Goal: Task Accomplishment & Management: Complete application form

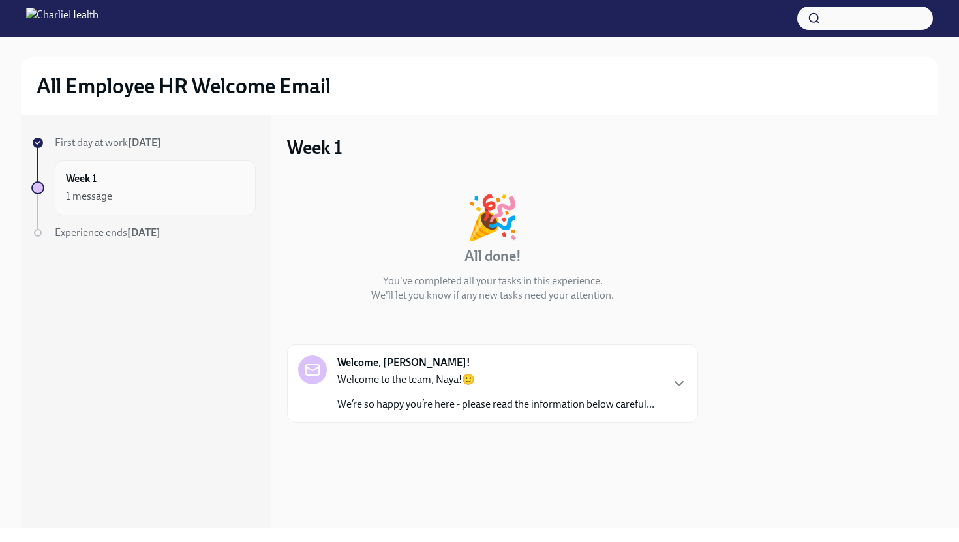
click at [108, 200] on div "1 message" at bounding box center [89, 196] width 46 height 14
click at [580, 393] on div "Welcome to the team, Naya!🙂 We’re so happy you’re here - please read the inform…" at bounding box center [495, 391] width 317 height 39
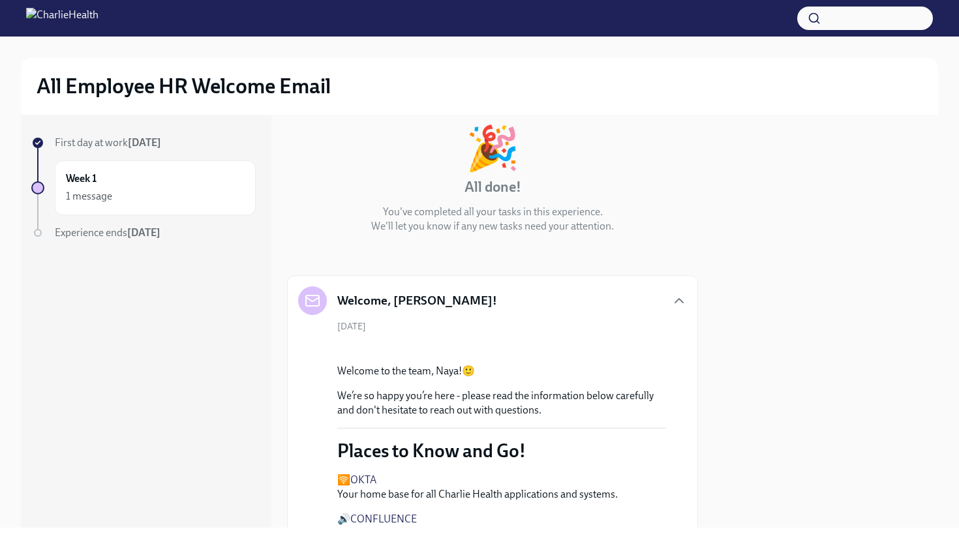
scroll to position [65, 0]
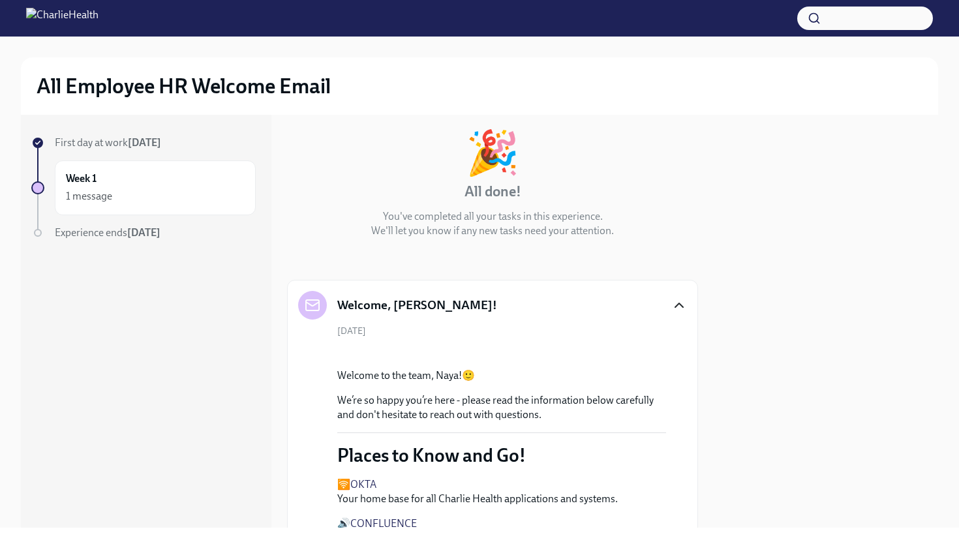
click at [674, 303] on icon "button" at bounding box center [679, 305] width 16 height 16
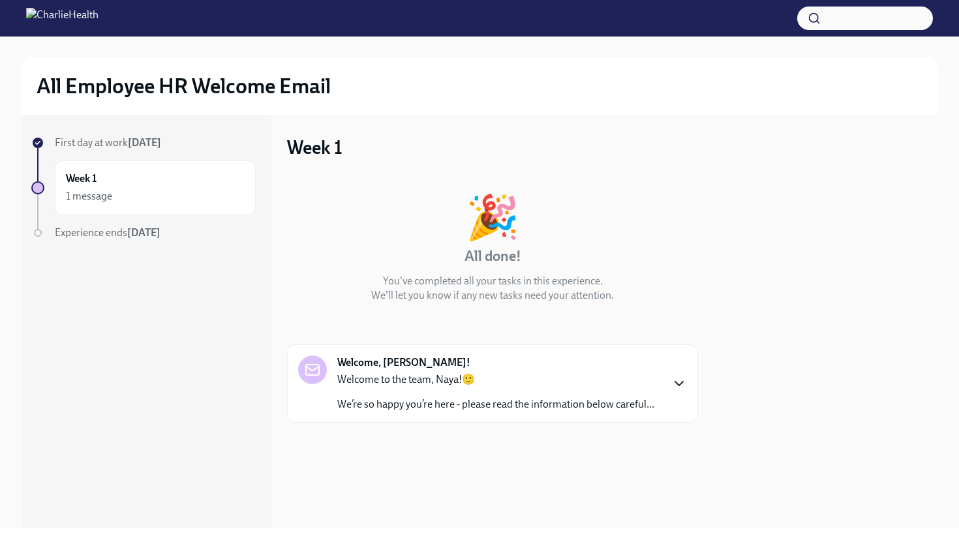
scroll to position [0, 0]
click at [673, 380] on icon "button" at bounding box center [679, 384] width 16 height 16
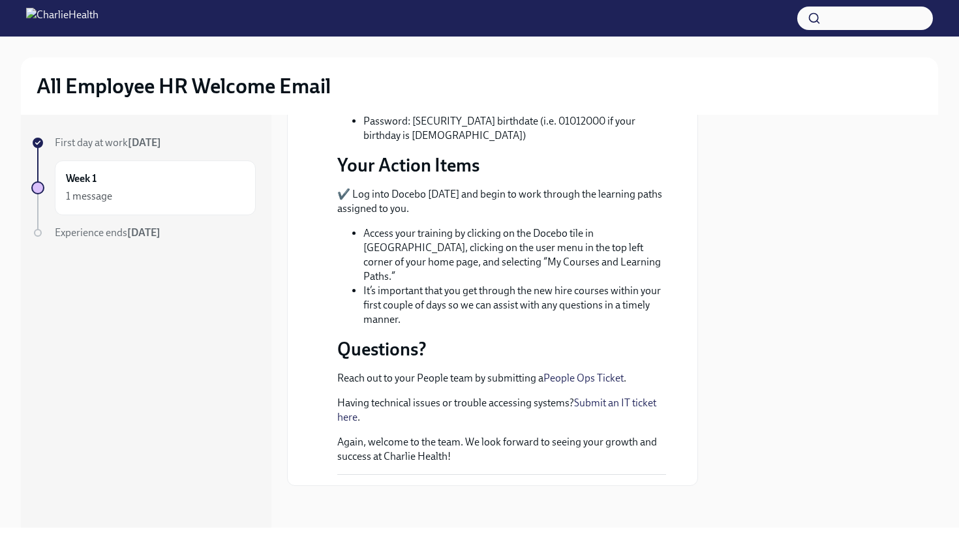
scroll to position [757, 0]
click at [93, 240] on div "First day at work [DATE] Week 1 1 message Experience ends [DATE]" at bounding box center [143, 214] width 224 height 157
click at [64, 143] on span "First day at work [DATE]" at bounding box center [108, 142] width 106 height 12
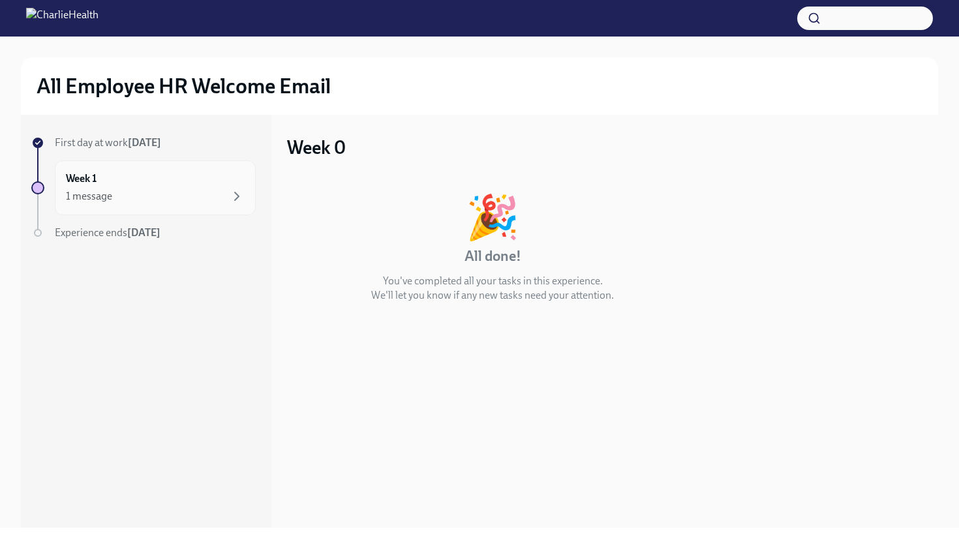
click at [92, 170] on div "Week 1 1 message" at bounding box center [155, 187] width 201 height 55
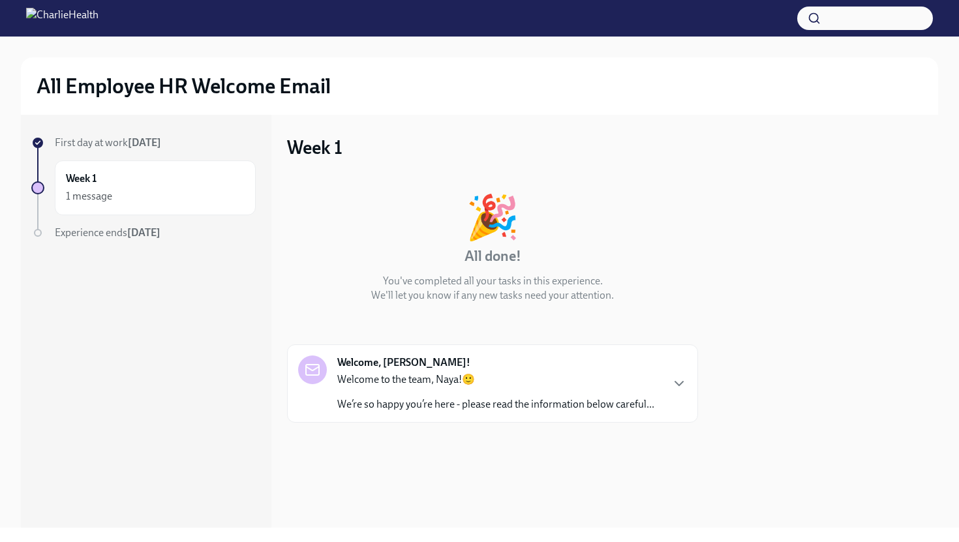
click at [631, 396] on div "Welcome to the team, Naya!🙂 We’re so happy you’re here - please read the inform…" at bounding box center [495, 391] width 317 height 39
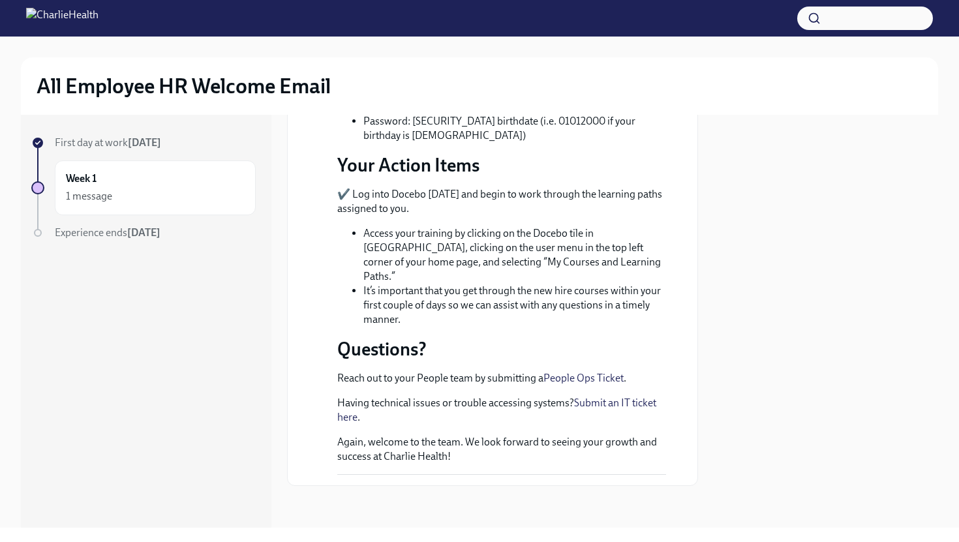
scroll to position [732, 0]
click at [179, 200] on div "1 message" at bounding box center [155, 196] width 179 height 16
click at [170, 232] on div "Experience ends [DATE]" at bounding box center [155, 233] width 201 height 14
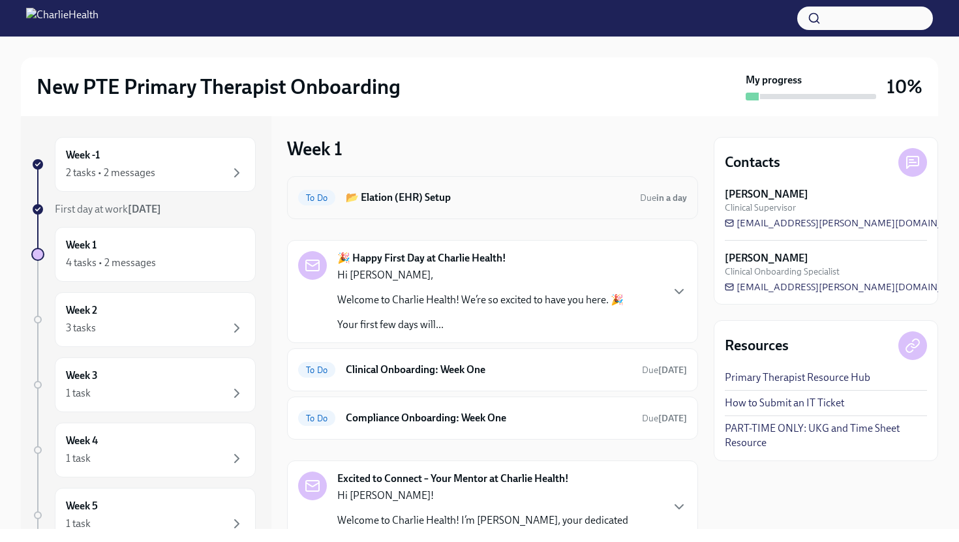
click at [466, 205] on div "To Do 📂 Elation (EHR) Setup Due in a day" at bounding box center [492, 197] width 389 height 21
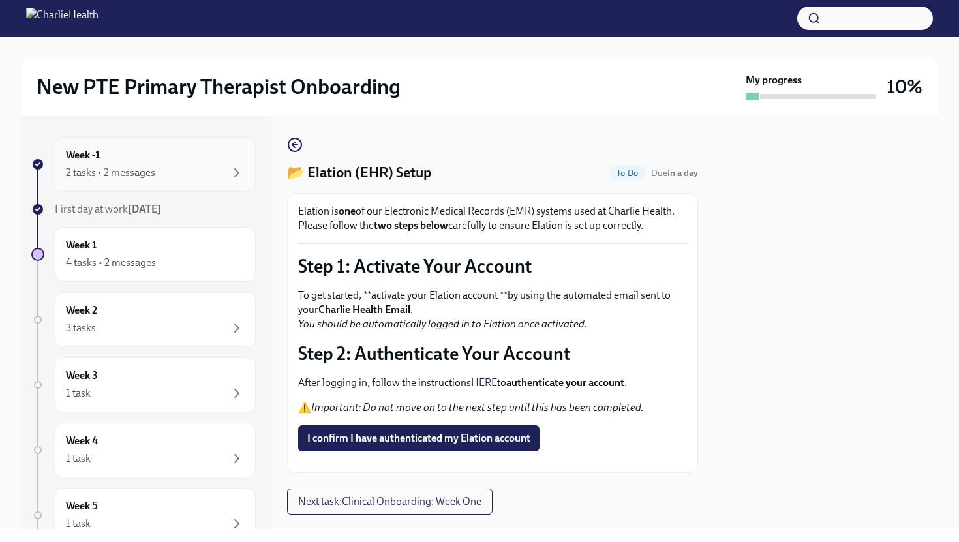
click at [202, 169] on div "2 tasks • 2 messages" at bounding box center [155, 173] width 179 height 16
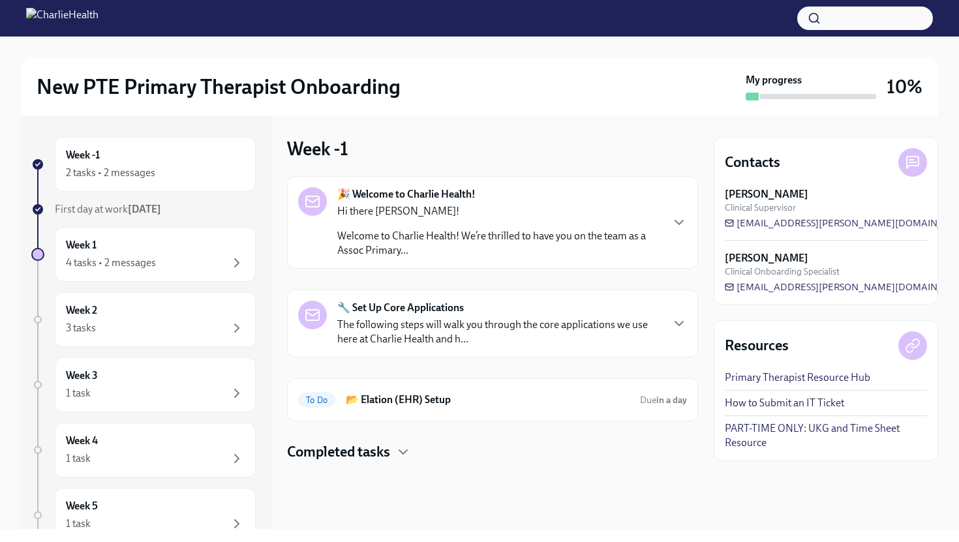
click at [408, 246] on p "Welcome to Charlie Health! We’re thrilled to have you on the team as a Assoc Pr…" at bounding box center [498, 243] width 323 height 29
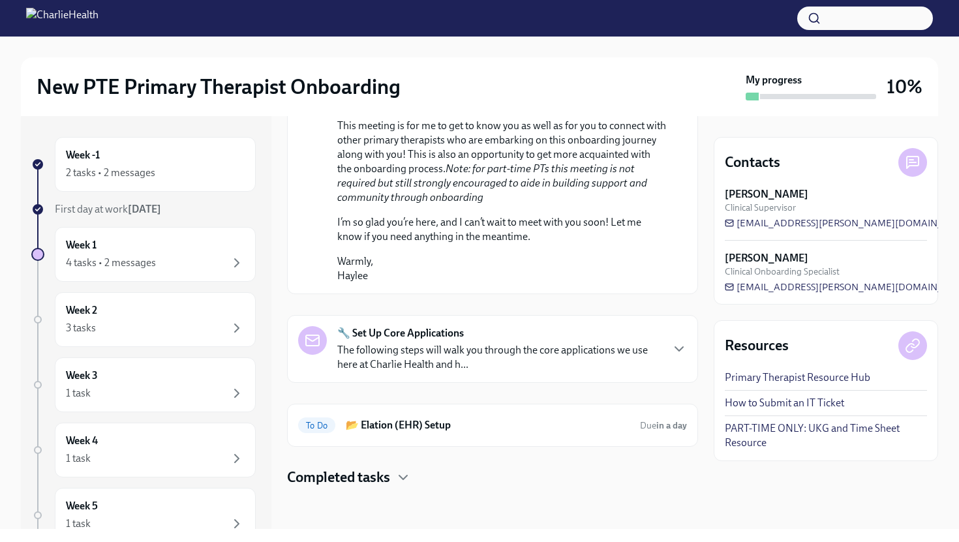
scroll to position [783, 0]
click at [458, 346] on p "The following steps will walk you through the core applications we use here at …" at bounding box center [498, 357] width 323 height 29
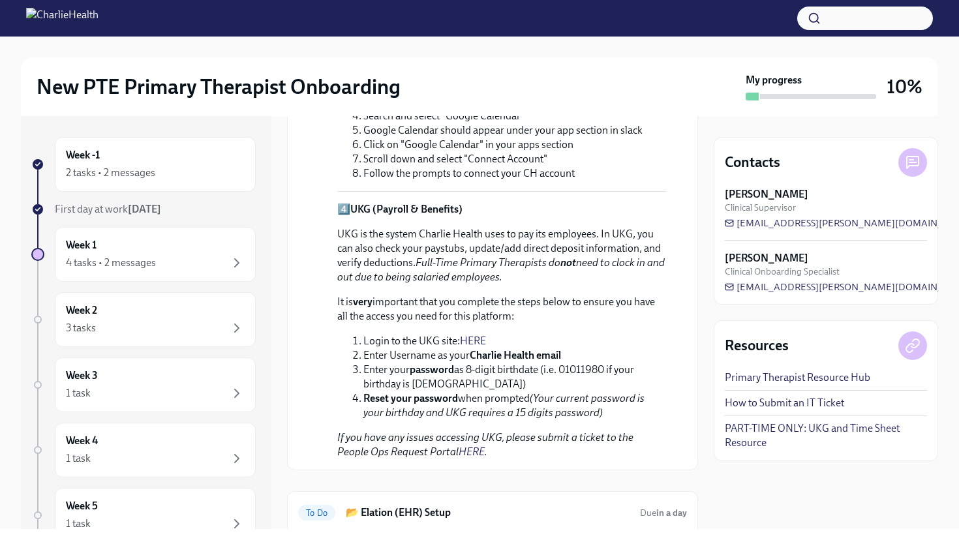
scroll to position [1741, 0]
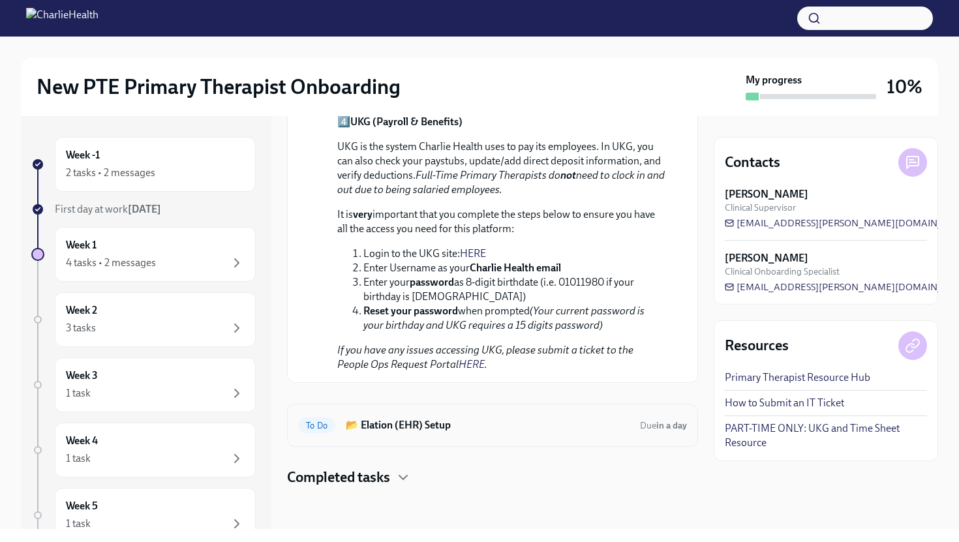
click at [445, 431] on h6 "📂 Elation (EHR) Setup" at bounding box center [488, 425] width 284 height 14
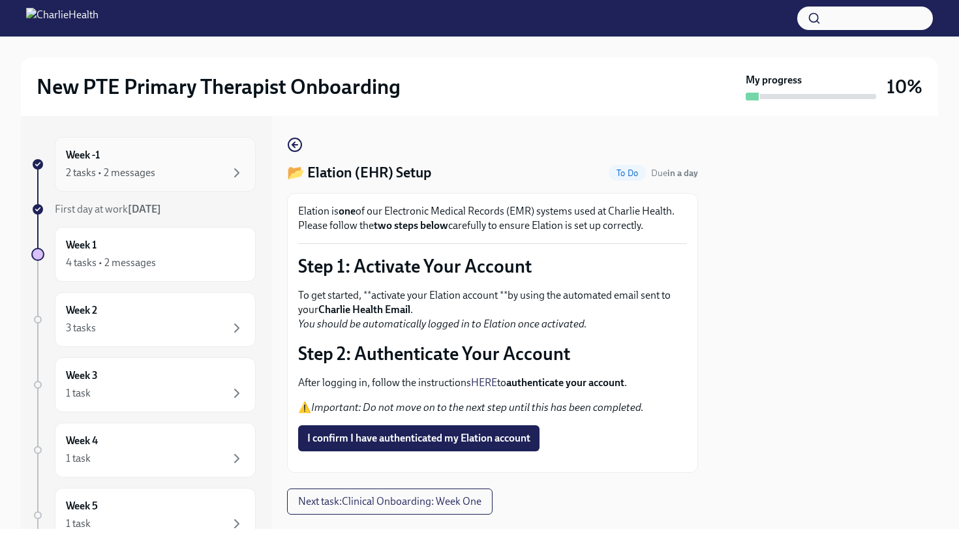
click at [148, 180] on div "2 tasks • 2 messages" at bounding box center [155, 173] width 179 height 16
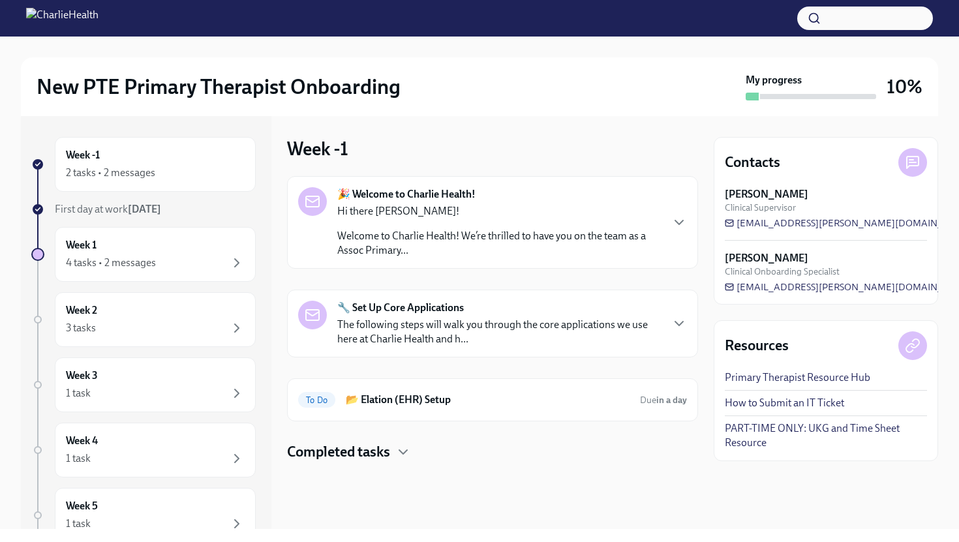
click at [412, 202] on div "🎉 Welcome to Charlie Health! Hi there Naya! Welcome to Charlie Health! We’re th…" at bounding box center [498, 222] width 323 height 70
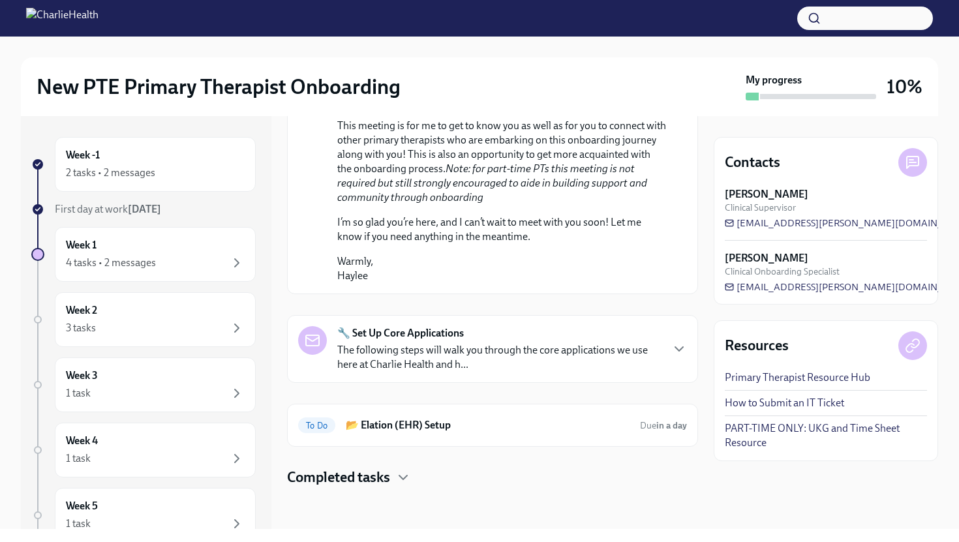
scroll to position [783, 0]
click at [447, 338] on strong "🔧 Set Up Core Applications" at bounding box center [400, 333] width 127 height 14
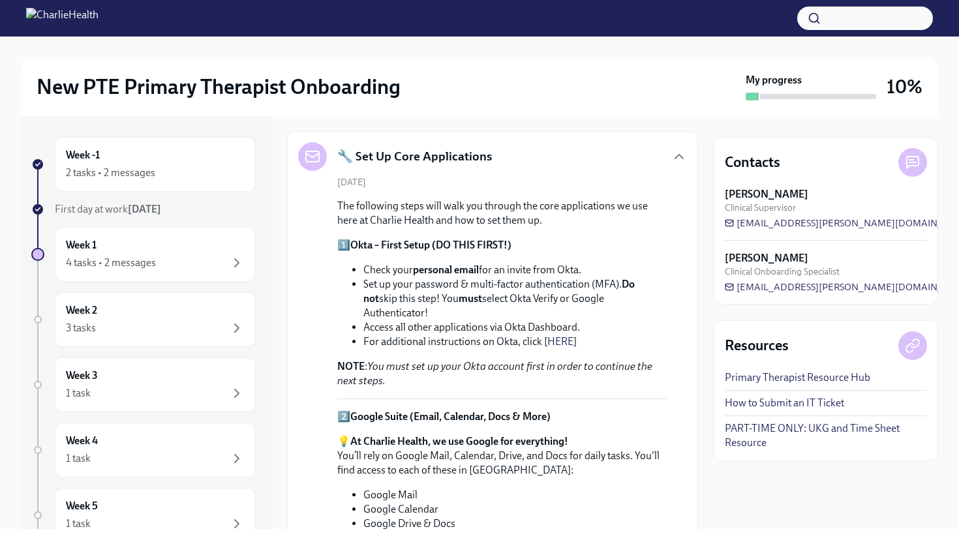
scroll to position [867, 0]
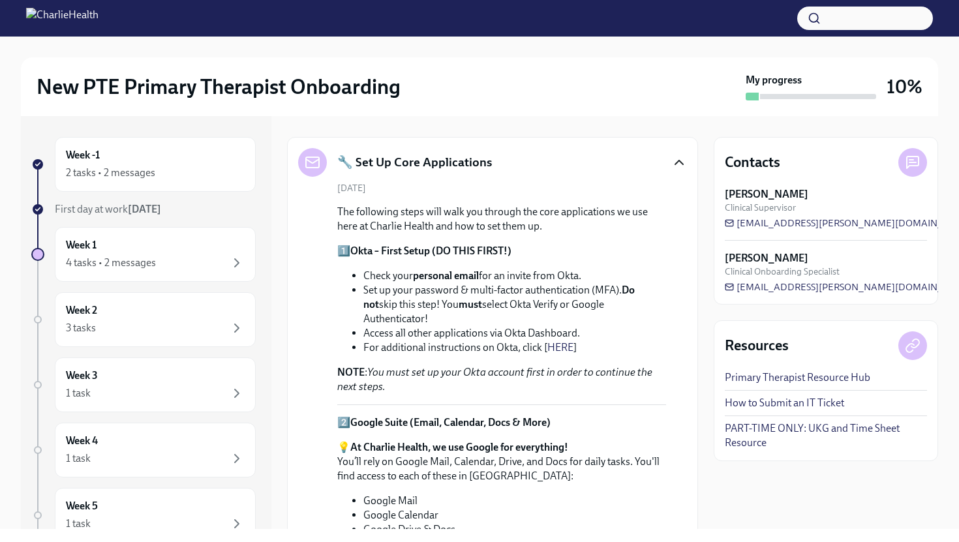
click at [678, 170] on icon "button" at bounding box center [679, 163] width 16 height 16
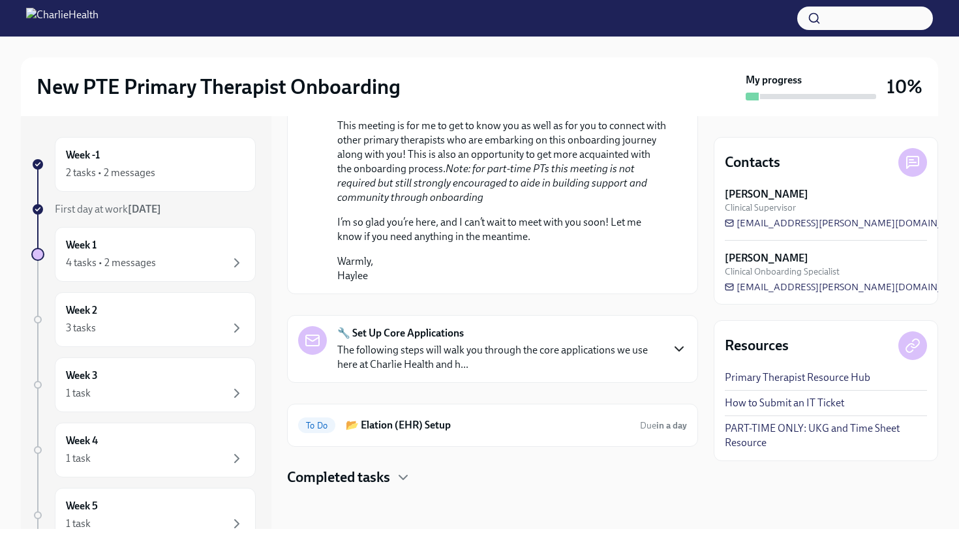
click at [680, 347] on icon "button" at bounding box center [679, 349] width 16 height 16
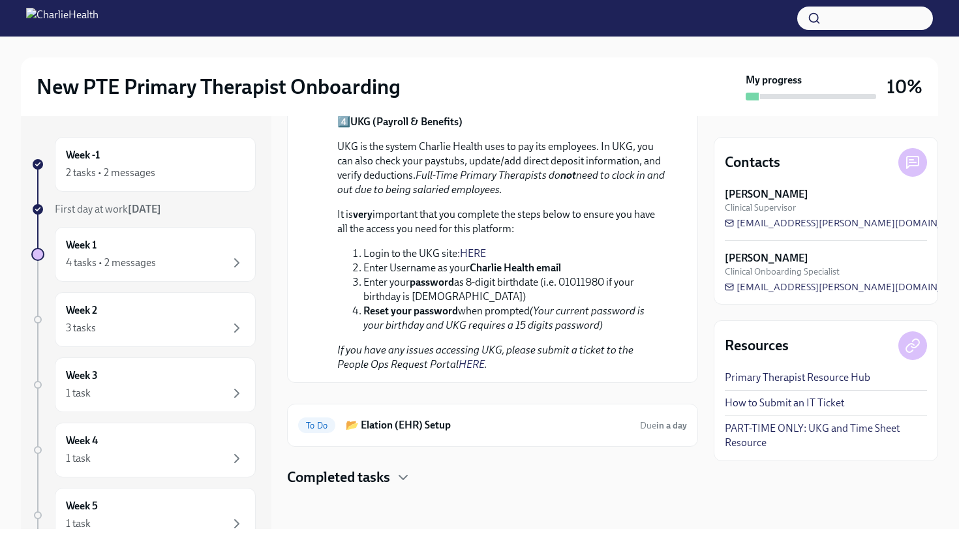
scroll to position [1741, 0]
click at [401, 478] on icon "button" at bounding box center [403, 478] width 16 height 16
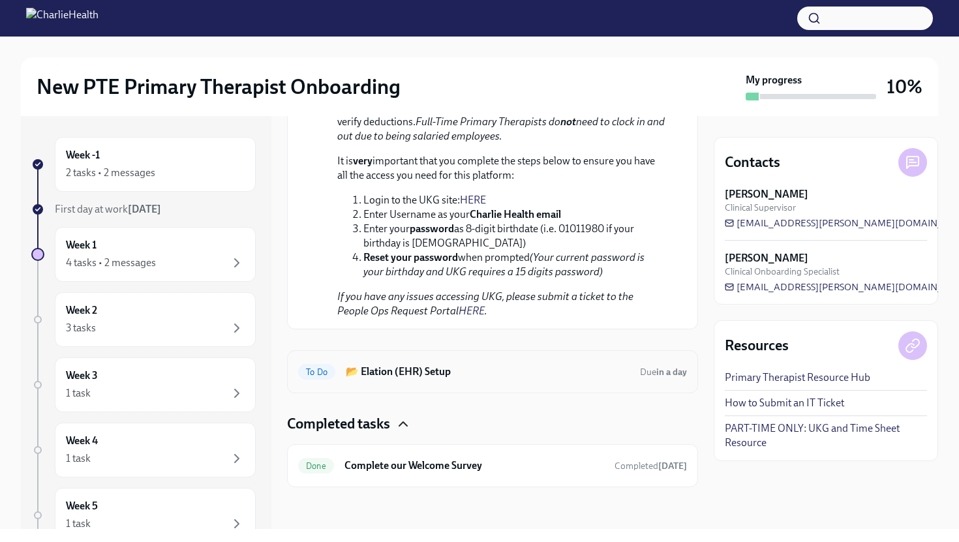
scroll to position [1794, 0]
click at [423, 366] on h6 "📂 Elation (EHR) Setup" at bounding box center [488, 372] width 284 height 14
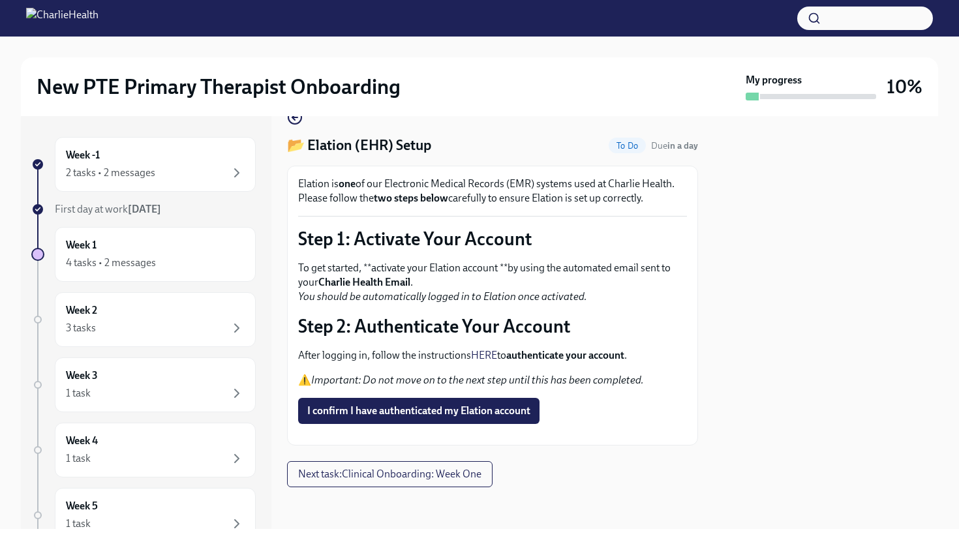
scroll to position [59, 0]
click at [477, 398] on button "I confirm I have authenticated my Elation account" at bounding box center [418, 411] width 241 height 26
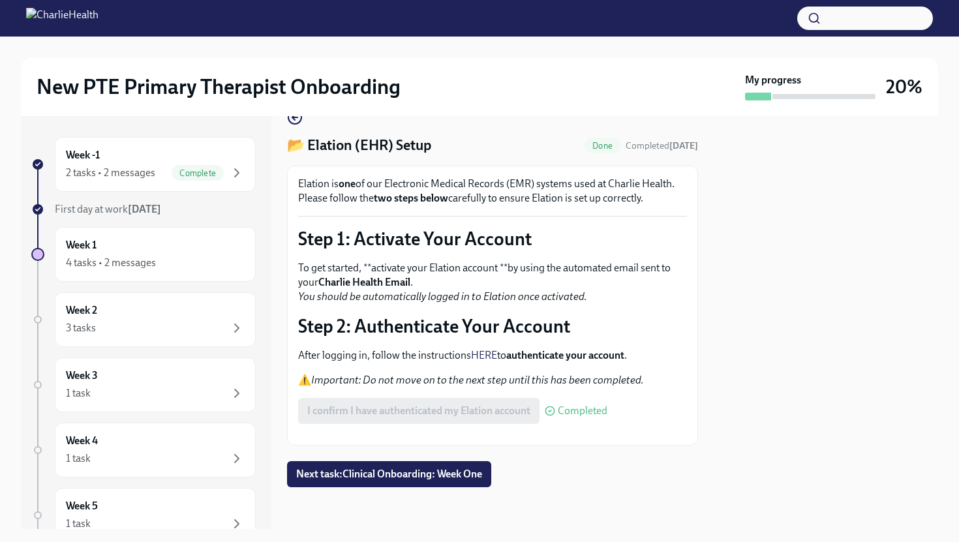
scroll to position [0, 0]
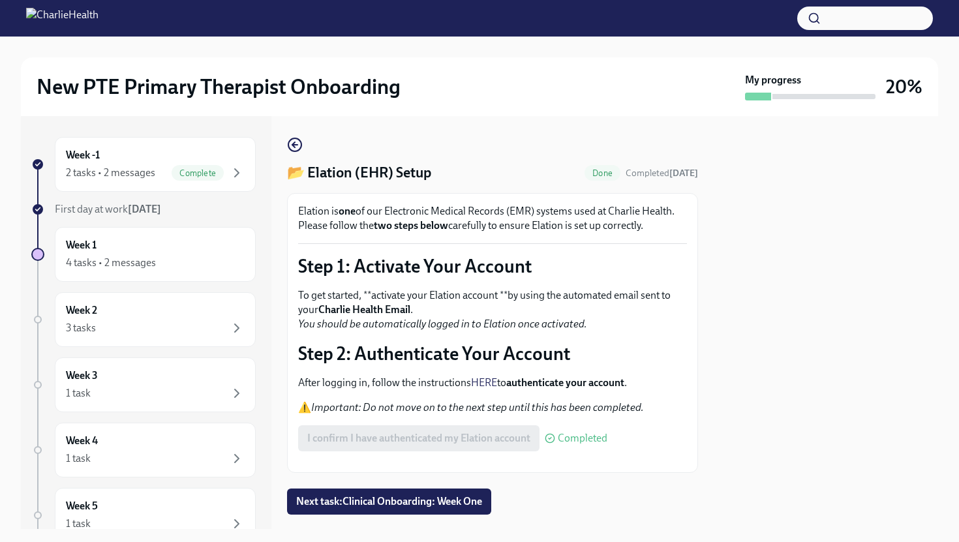
click at [473, 462] on button "Zoom image" at bounding box center [492, 462] width 389 height 0
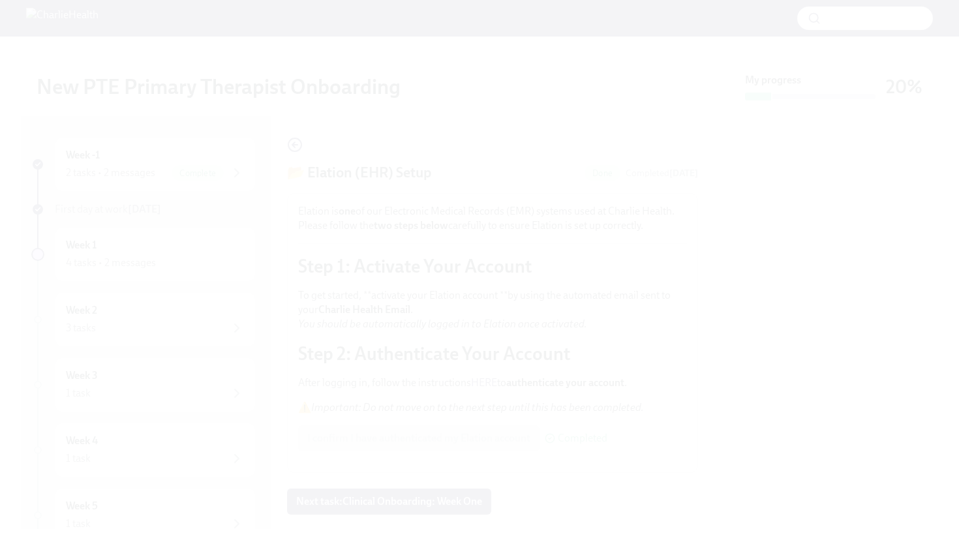
click at [468, 295] on button "Unzoom image" at bounding box center [479, 271] width 959 height 542
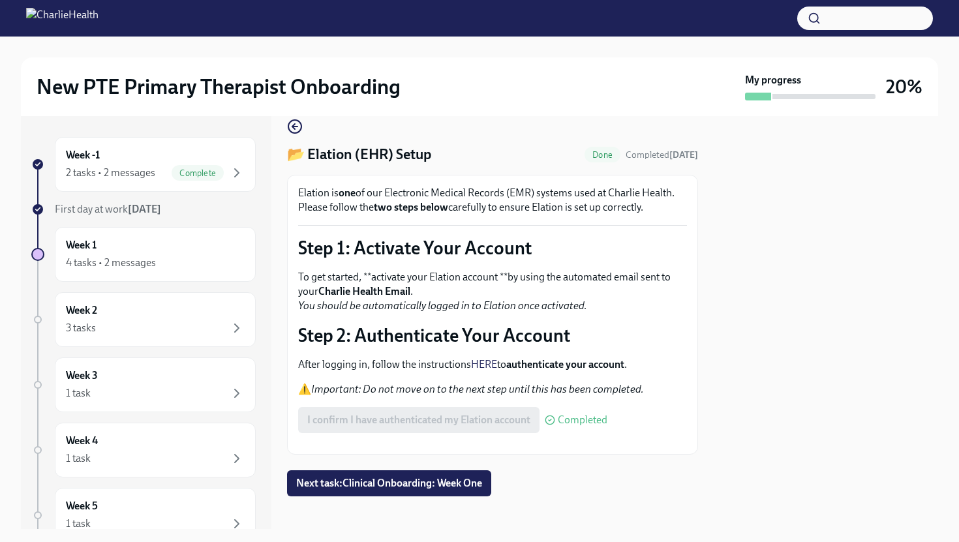
scroll to position [17, 0]
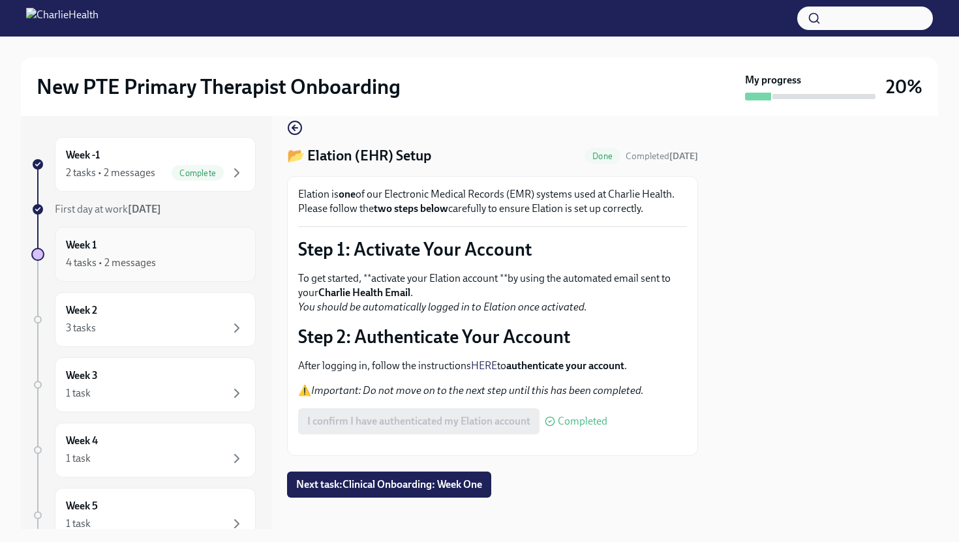
click at [151, 258] on div "4 tasks • 2 messages" at bounding box center [111, 263] width 90 height 14
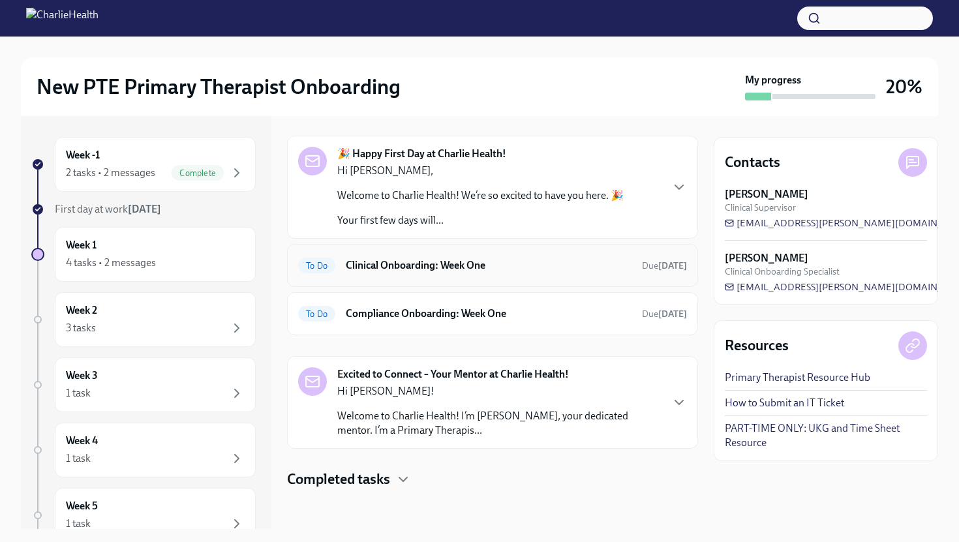
scroll to position [42, 0]
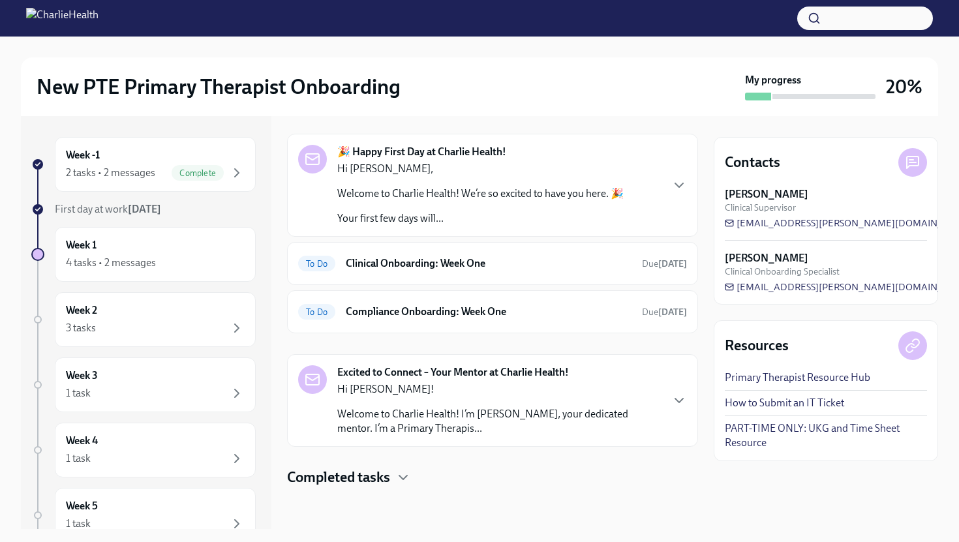
click at [470, 405] on div "Hi Naya! Welcome to Charlie Health! I’m Katrina Bell, your dedicated mentor. I’…" at bounding box center [498, 408] width 323 height 53
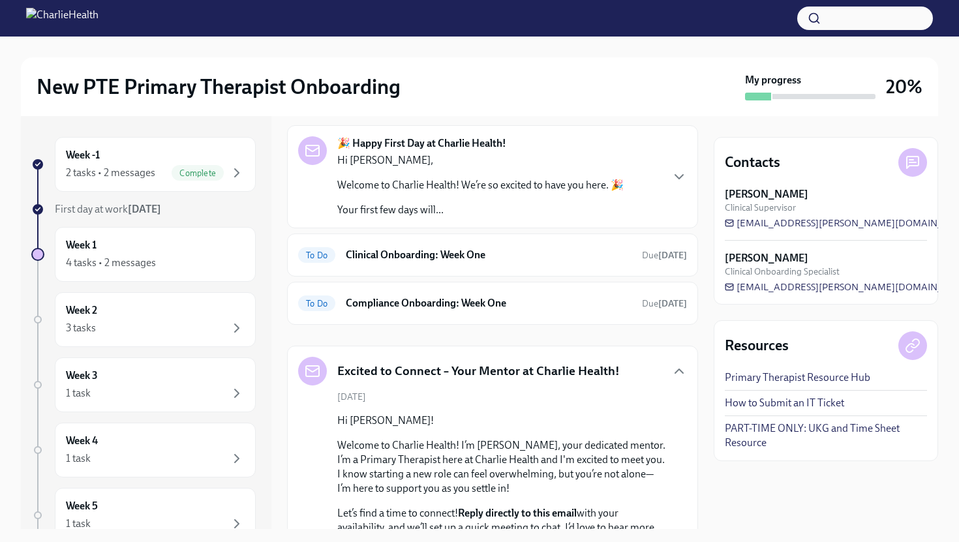
scroll to position [54, 0]
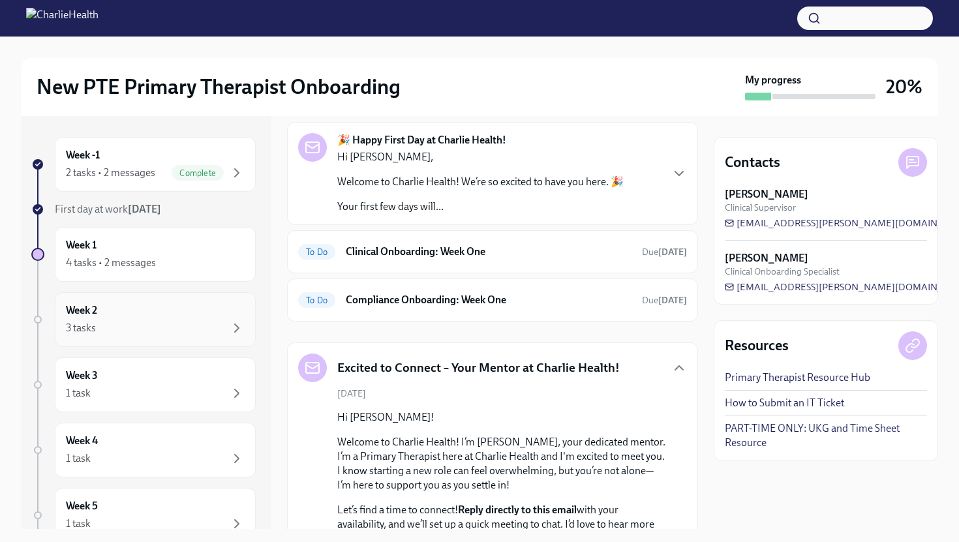
click at [177, 331] on div "3 tasks" at bounding box center [155, 328] width 179 height 16
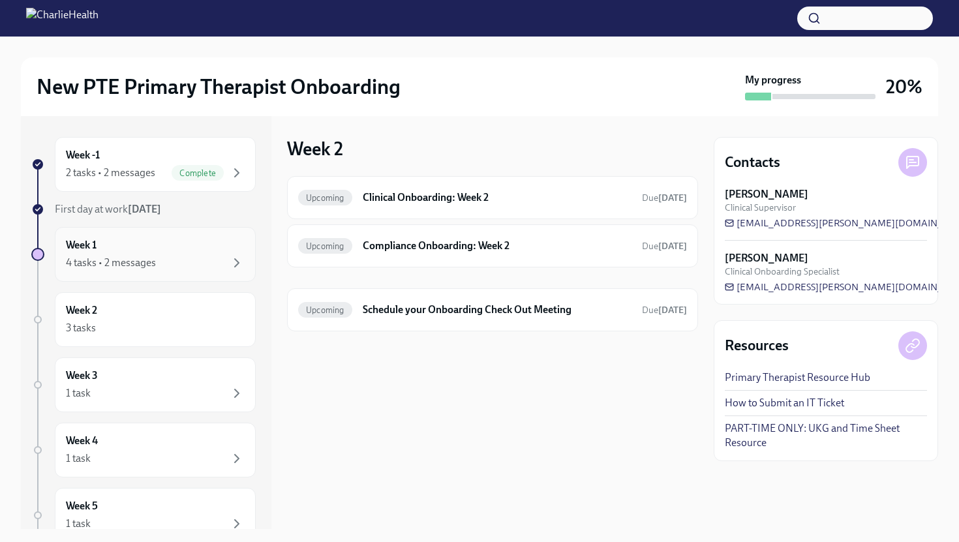
click at [162, 263] on div "4 tasks • 2 messages" at bounding box center [155, 263] width 179 height 16
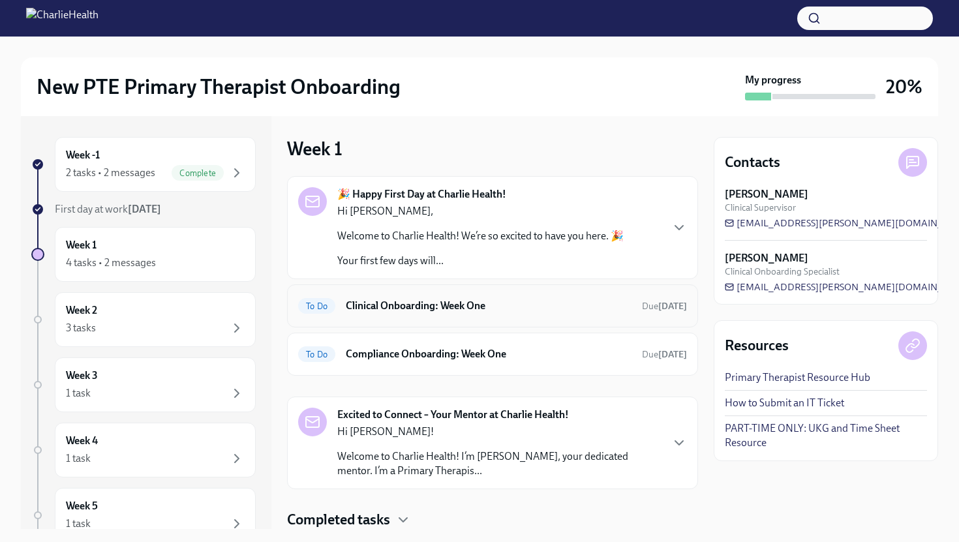
click at [462, 308] on h6 "Clinical Onboarding: Week One" at bounding box center [489, 306] width 286 height 14
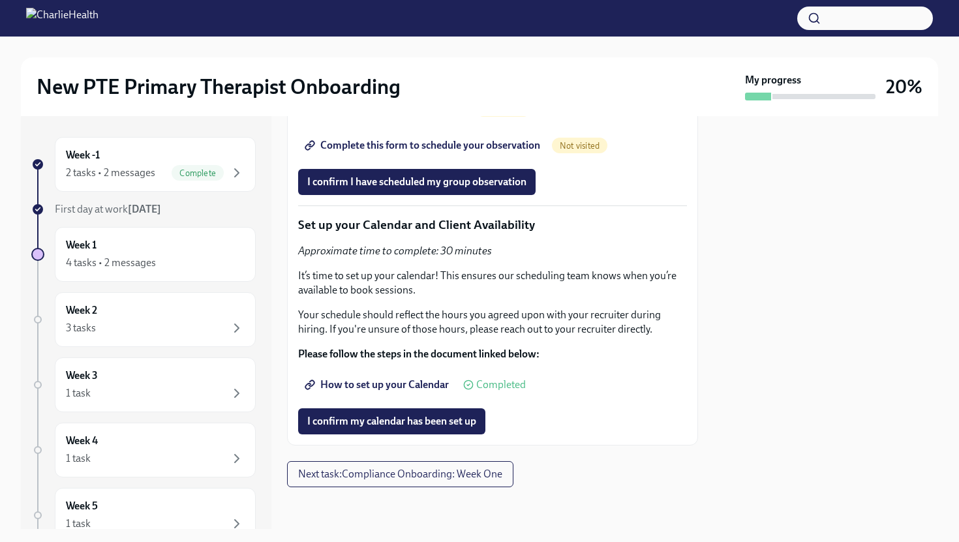
scroll to position [2979, 0]
click at [432, 475] on span "Next task : Compliance Onboarding: Week One" at bounding box center [400, 474] width 204 height 13
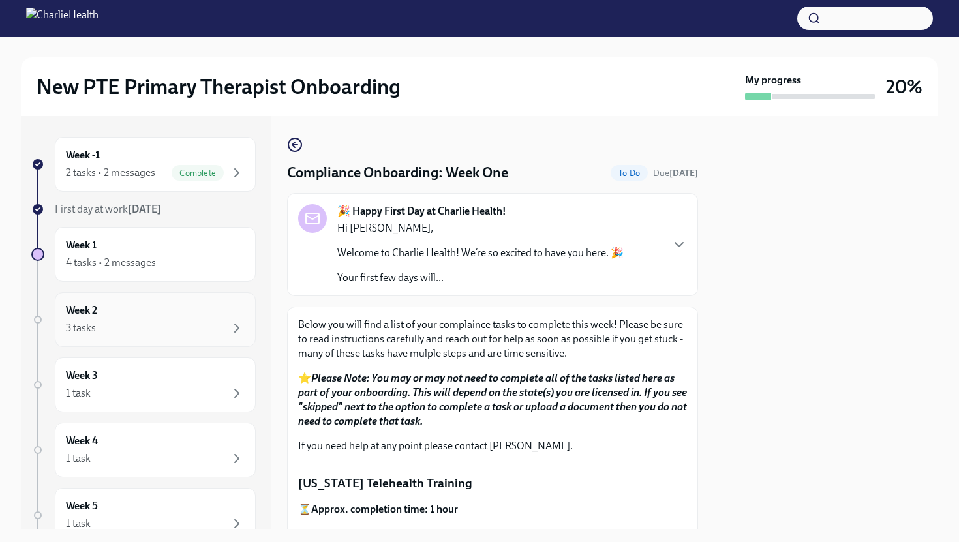
click at [173, 317] on div "Week 2 3 tasks" at bounding box center [155, 319] width 179 height 33
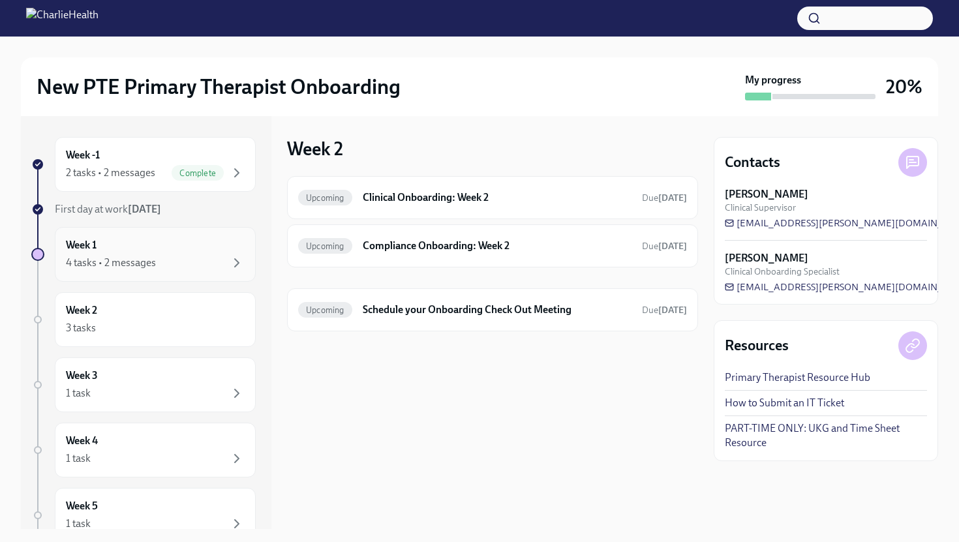
click at [164, 259] on div "4 tasks • 2 messages" at bounding box center [155, 263] width 179 height 16
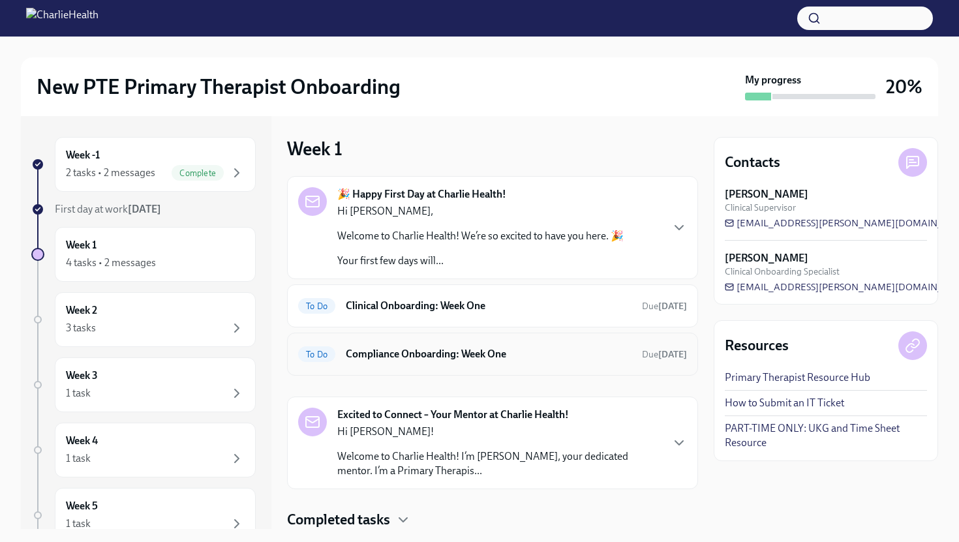
click at [532, 356] on h6 "Compliance Onboarding: Week One" at bounding box center [489, 354] width 286 height 14
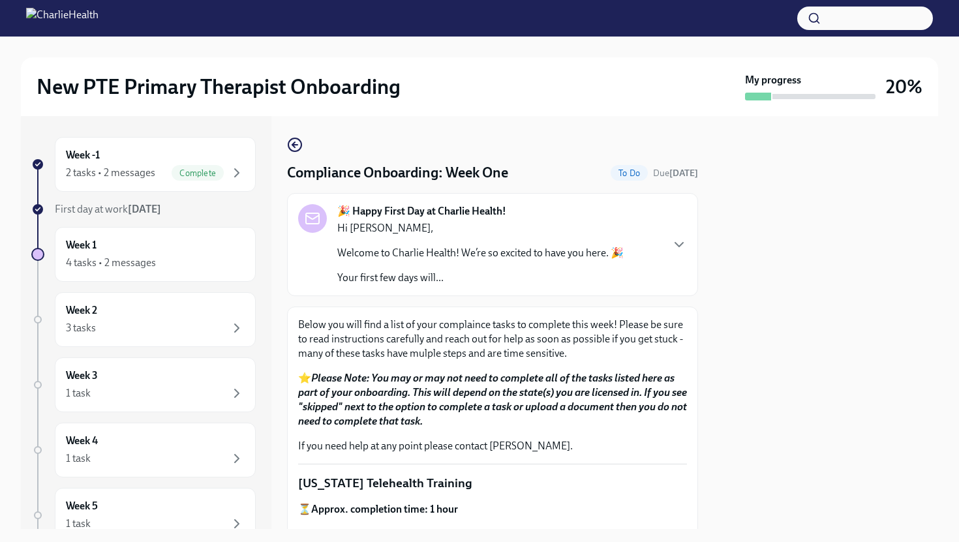
click at [674, 233] on div "🎉 Happy First Day at Charlie Health! Hi Naya, Welcome to Charlie Health! We’re …" at bounding box center [492, 244] width 389 height 81
